Goal: Understand process/instructions: Learn how to perform a task or action

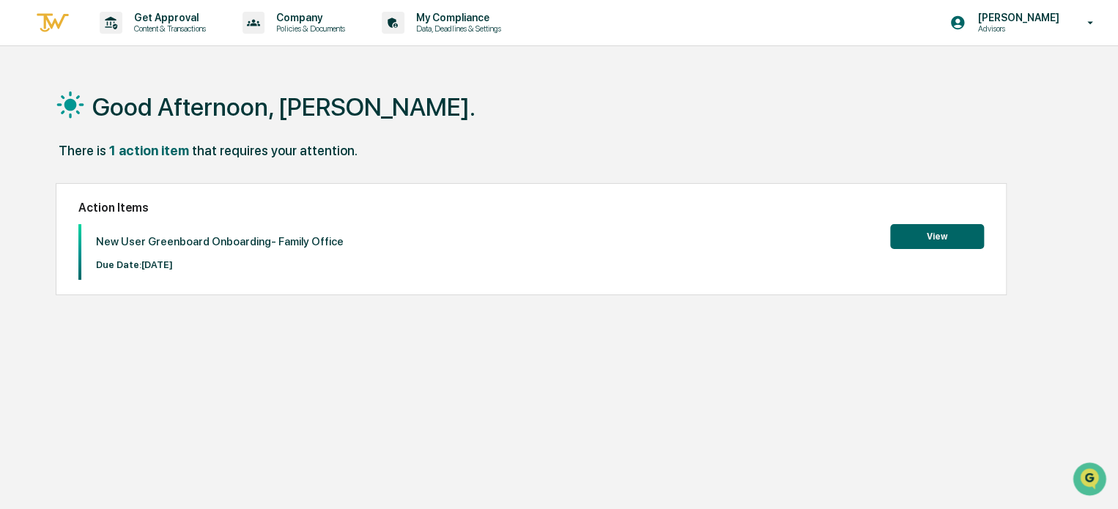
click at [923, 234] on button "View" at bounding box center [937, 236] width 94 height 25
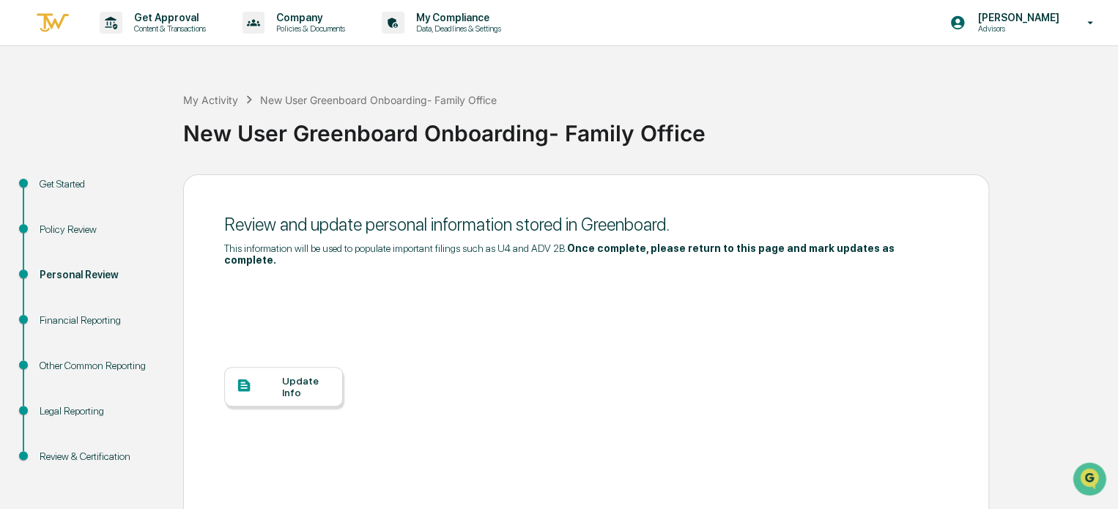
click at [67, 181] on div "Get Started" at bounding box center [100, 184] width 120 height 15
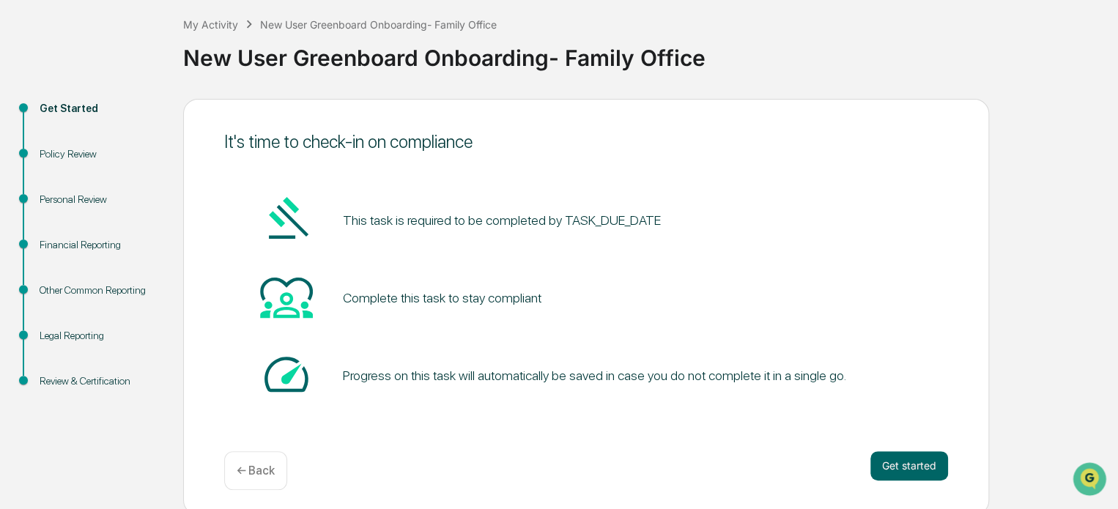
scroll to position [76, 0]
click at [894, 463] on button "Get started" at bounding box center [909, 464] width 78 height 29
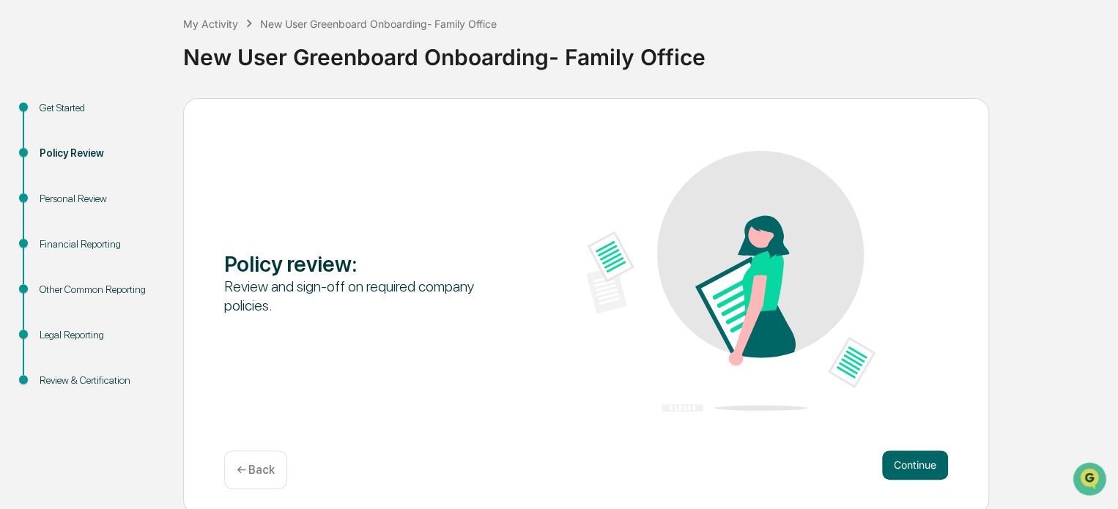
click at [894, 463] on button "Continue" at bounding box center [915, 464] width 66 height 29
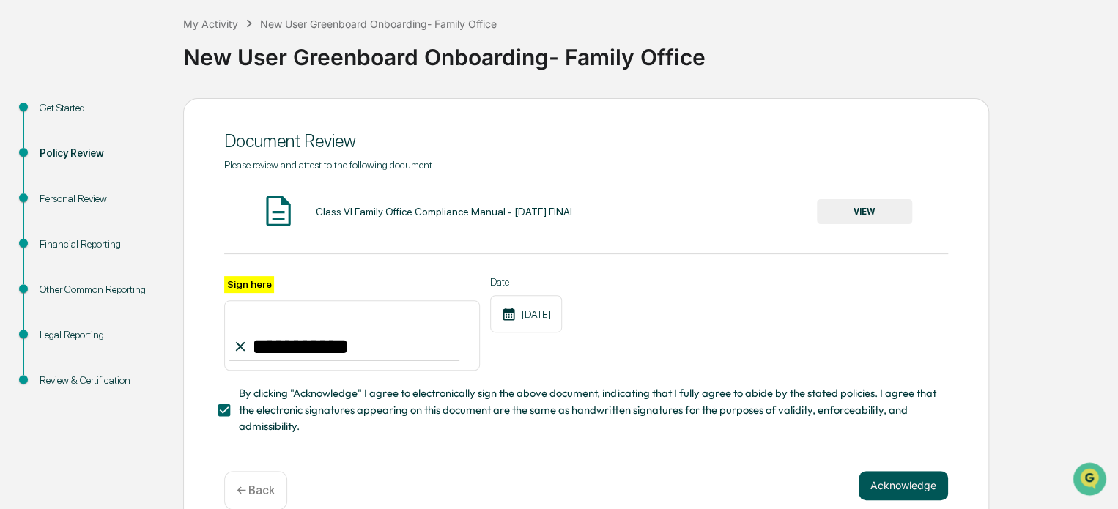
click at [891, 492] on button "Acknowledge" at bounding box center [902, 485] width 89 height 29
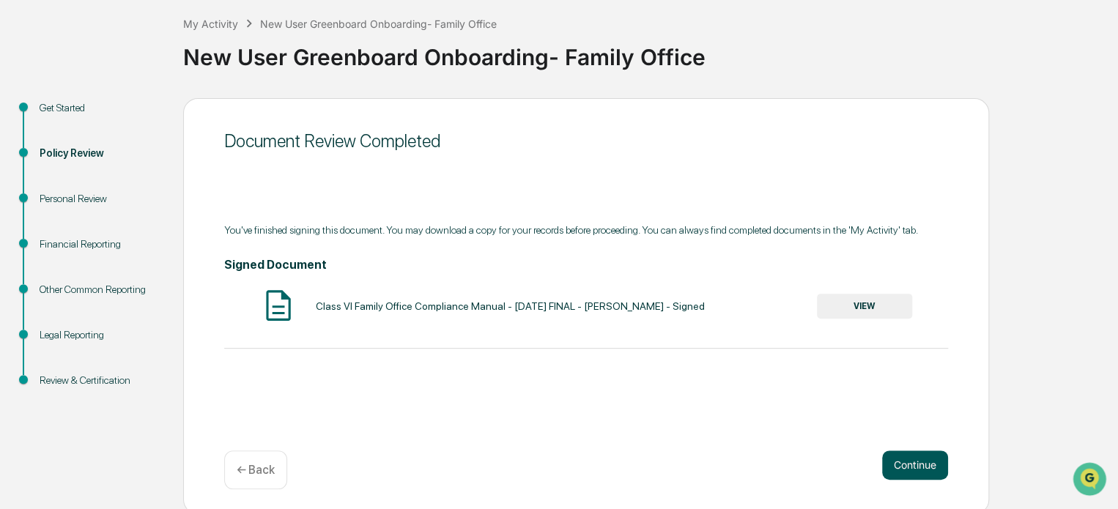
click at [905, 463] on button "Continue" at bounding box center [915, 464] width 66 height 29
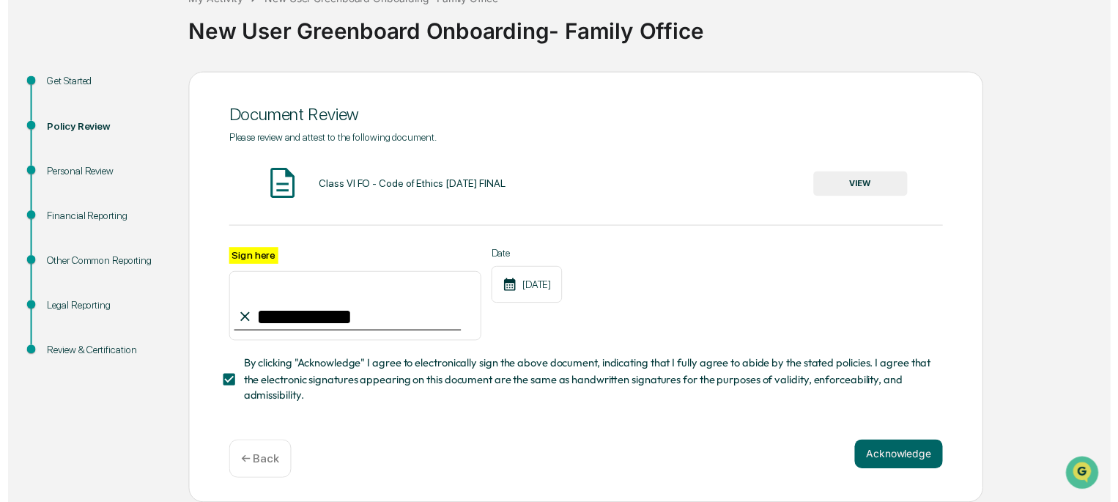
scroll to position [105, 0]
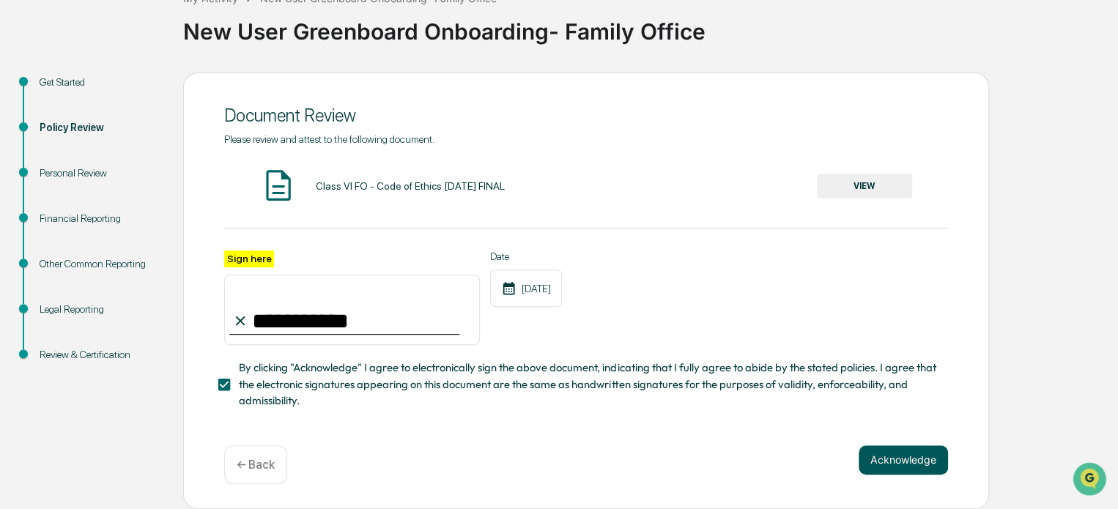
click at [878, 449] on button "Acknowledge" at bounding box center [902, 459] width 89 height 29
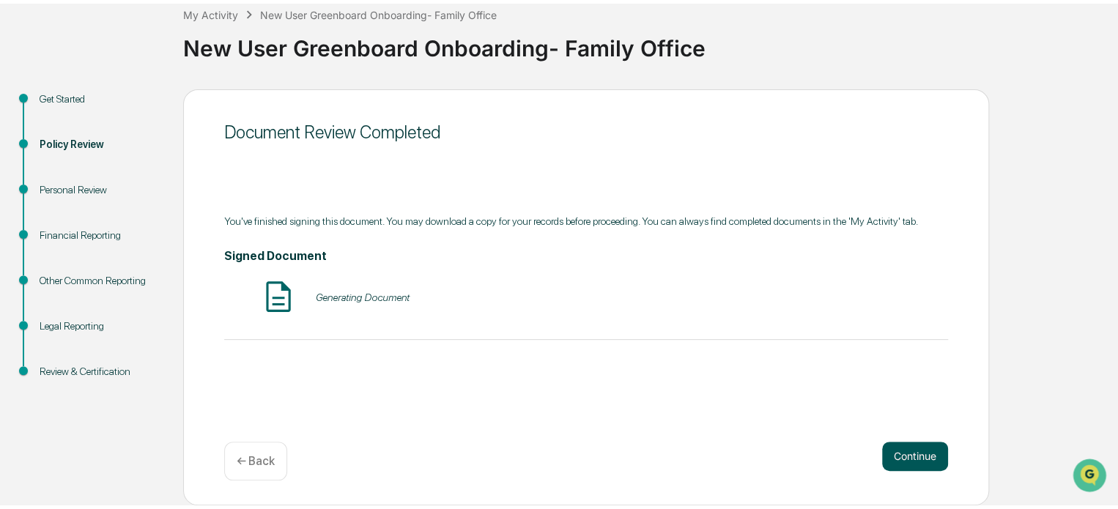
scroll to position [80, 0]
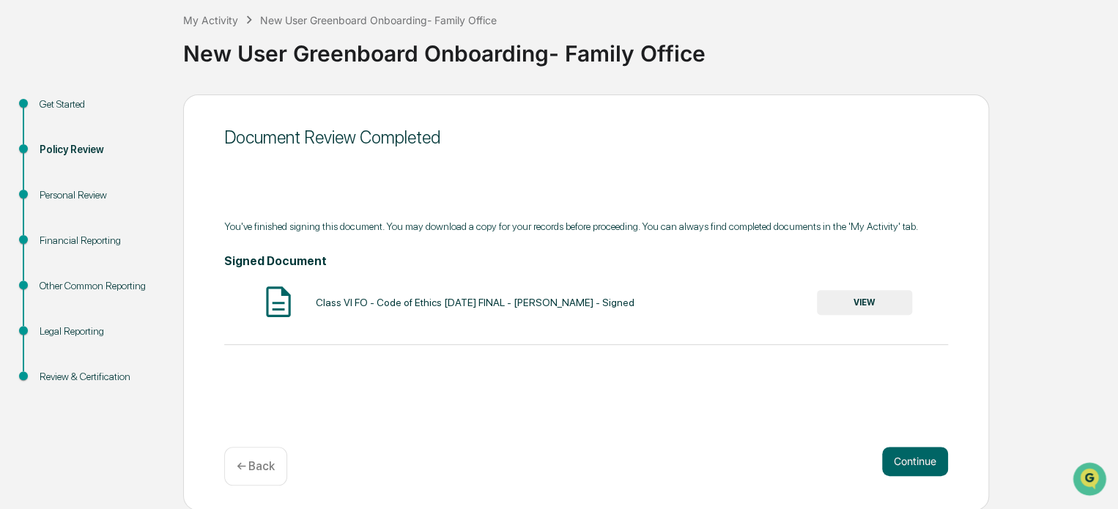
drag, startPoint x: 804, startPoint y: 436, endPoint x: 836, endPoint y: 423, distance: 34.1
click at [836, 423] on div "Document Review Completed You've finished signing this document. You may downlo…" at bounding box center [586, 302] width 806 height 416
